Goal: Task Accomplishment & Management: Use online tool/utility

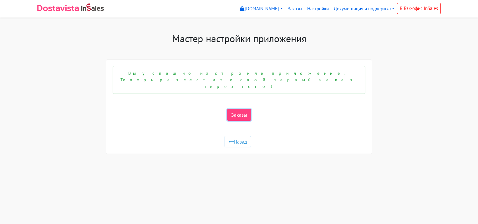
click at [238, 109] on link "Заказы" at bounding box center [239, 115] width 24 height 12
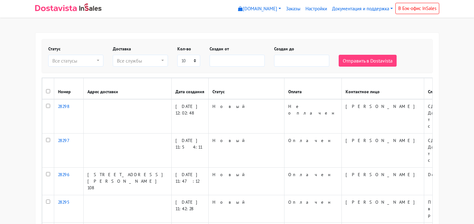
select select
click at [144, 58] on div "Все службы" at bounding box center [138, 61] width 43 height 8
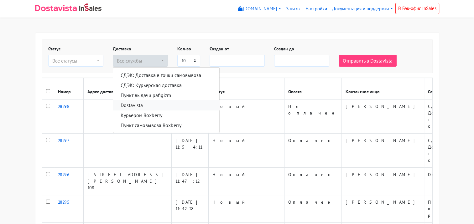
click at [142, 105] on span "Dostavista" at bounding box center [132, 105] width 22 height 8
select select "14085153"
click at [327, 53] on div "Создан до" at bounding box center [301, 56] width 64 height 21
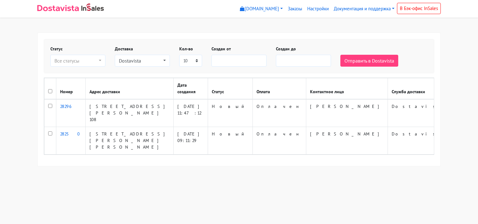
select select
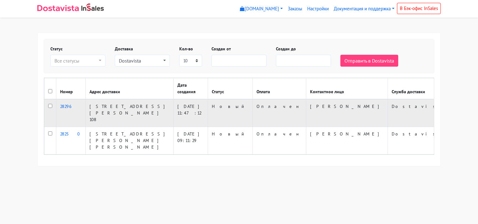
click at [50, 104] on input "checkbox" at bounding box center [50, 106] width 4 height 4
checkbox input "true"
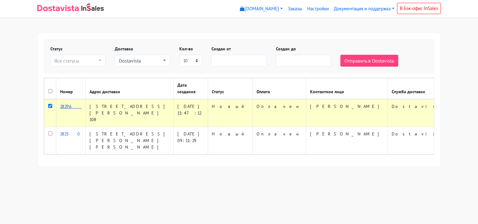
click at [69, 107] on link "28296" at bounding box center [71, 107] width 22 height 6
click at [354, 64] on button "Отправить в Dostavista" at bounding box center [370, 61] width 58 height 12
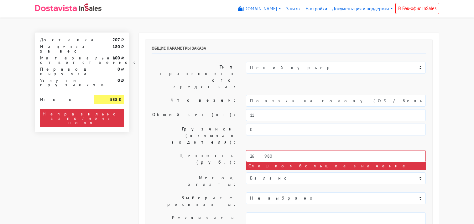
select select "10:00"
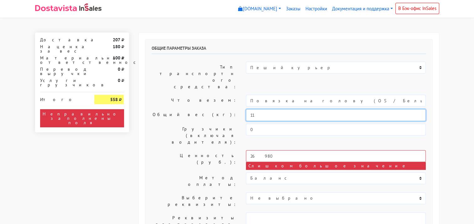
click at [259, 109] on input "11" at bounding box center [336, 115] width 180 height 12
type input "1"
type input "5"
type input "3"
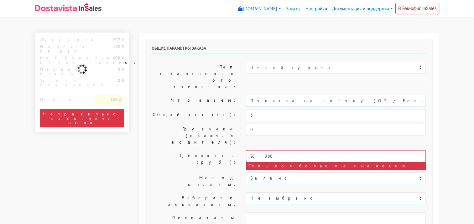
click at [309, 46] on h6 "Общие параметры заказа" at bounding box center [289, 50] width 274 height 8
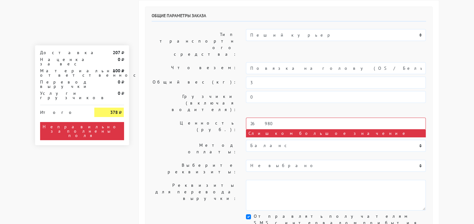
scroll to position [28, 0]
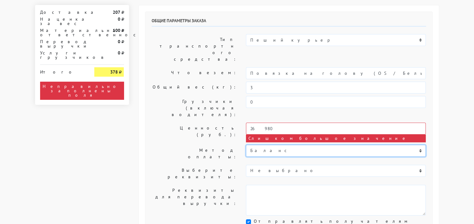
click at [262, 145] on select "Баланс" at bounding box center [336, 151] width 180 height 12
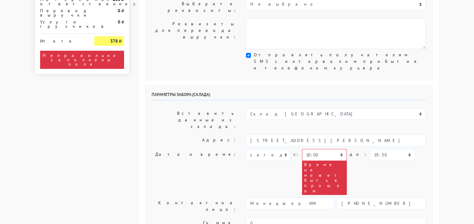
scroll to position [195, 0]
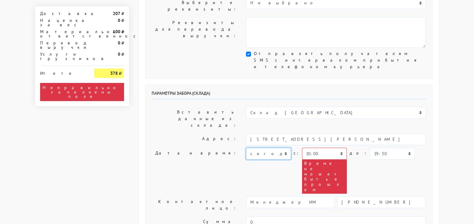
click at [283, 148] on select "сегодня завтра 31.08.2025 01.09.2025 02.09.2025 03.09.2025 04.09.2025 05.09.202…" at bounding box center [268, 154] width 45 height 12
select select "30.08.2025"
click at [246, 148] on select "сегодня завтра 31.08.2025 01.09.2025 02.09.2025 03.09.2025 04.09.2025 05.09.202…" at bounding box center [268, 154] width 45 height 12
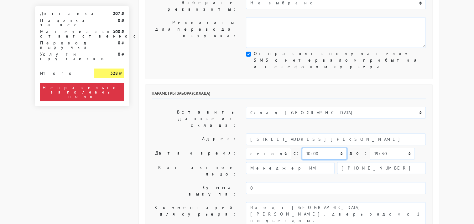
click at [319, 148] on select "00:00 00:30 01:00 01:30 02:00 02:30 03:00 03:30 04:00 04:30 05:00 05:30 06:00 0…" at bounding box center [324, 154] width 45 height 12
select select "16:30"
click at [302, 148] on select "00:00 00:30 01:00 01:30 02:00 02:30 03:00 03:30 04:00 04:30 05:00 05:30 06:00 0…" at bounding box center [324, 154] width 45 height 12
click at [369, 148] on select "00:00 00:30 01:00 01:30 02:00 02:30 03:00 03:30 04:00 04:30 05:00 05:30 06:00 0…" at bounding box center [391, 154] width 45 height 12
select select "17:00"
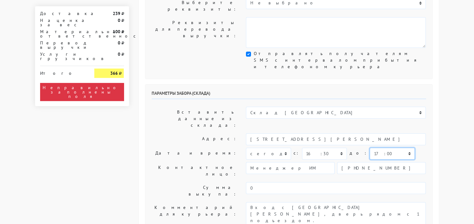
click at [369, 148] on select "00:00 00:30 01:00 01:30 02:00 02:30 03:00 03:30 04:00 04:30 05:00 05:30 06:00 0…" at bounding box center [391, 154] width 45 height 12
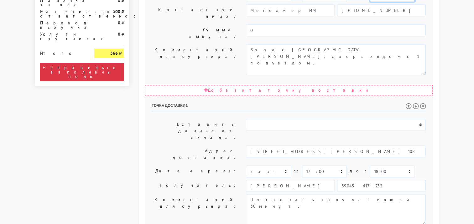
scroll to position [359, 0]
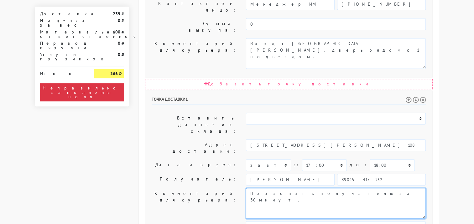
click at [327, 188] on textarea "Позвонить получателю за 30 минут." at bounding box center [336, 203] width 180 height 31
click at [329, 188] on textarea "Позвонить получателю за 30 минут." at bounding box center [336, 203] width 180 height 31
type textarea "Позвонить получателю за 30 минут. Проверить количество изделий после примерки"
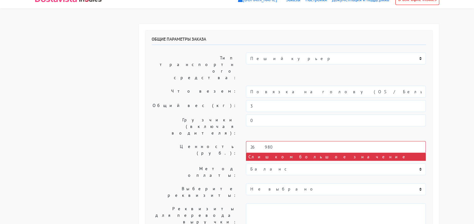
scroll to position [0, 0]
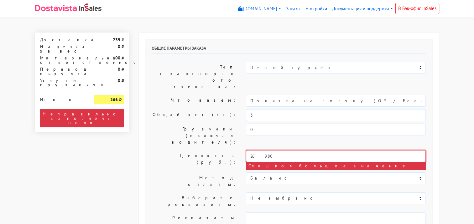
drag, startPoint x: 271, startPoint y: 120, endPoint x: 208, endPoint y: 120, distance: 62.9
click at [208, 150] on div "Ценность (руб.): 26980 Слишком большое значение" at bounding box center [289, 160] width 284 height 20
click at [169, 150] on label "Ценность (руб.):" at bounding box center [194, 160] width 95 height 20
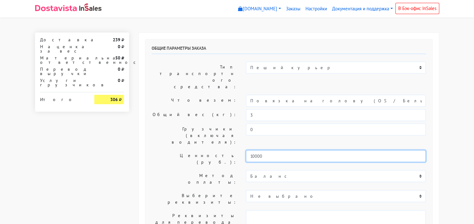
drag, startPoint x: 266, startPoint y: 128, endPoint x: 227, endPoint y: 125, distance: 38.9
click at [227, 150] on div "Ценность (руб.): 10000" at bounding box center [289, 159] width 284 height 18
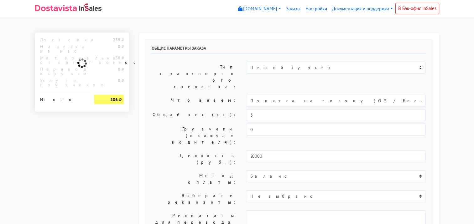
click at [179, 150] on label "Ценность (руб.):" at bounding box center [194, 159] width 95 height 18
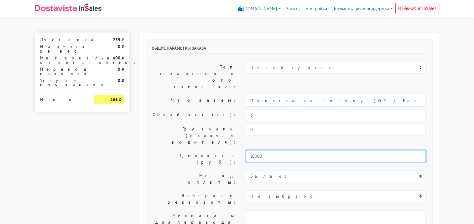
click at [264, 150] on input "20000" at bounding box center [336, 156] width 180 height 12
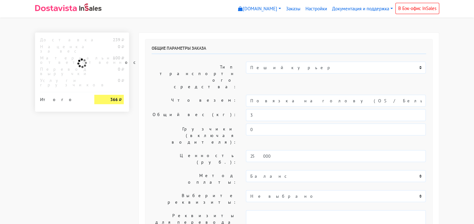
click at [195, 150] on label "Ценность (руб.):" at bounding box center [194, 159] width 95 height 18
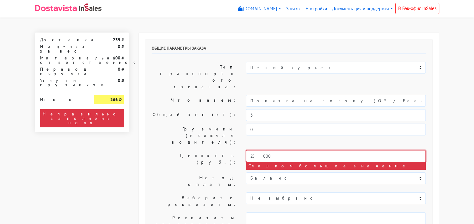
click at [255, 150] on input "25000" at bounding box center [336, 156] width 180 height 12
click at [169, 150] on label "Ценность (руб.):" at bounding box center [194, 160] width 95 height 20
click at [255, 150] on input "23000" at bounding box center [336, 156] width 180 height 12
type input "20000"
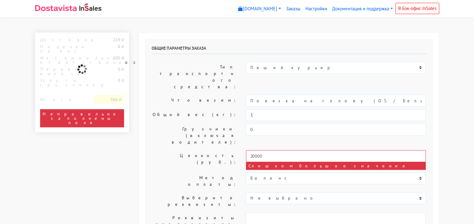
click at [172, 150] on label "Ценность (руб.):" at bounding box center [194, 160] width 95 height 20
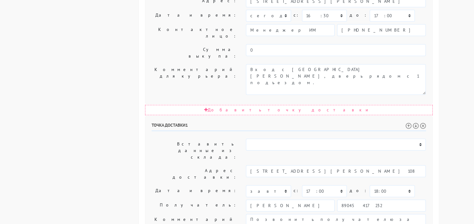
scroll to position [352, 0]
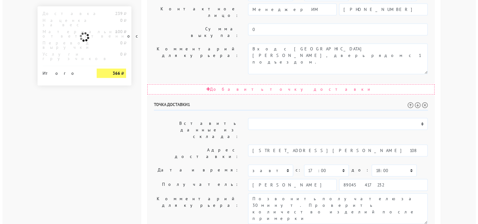
scroll to position [0, 0]
